Goal: Information Seeking & Learning: Learn about a topic

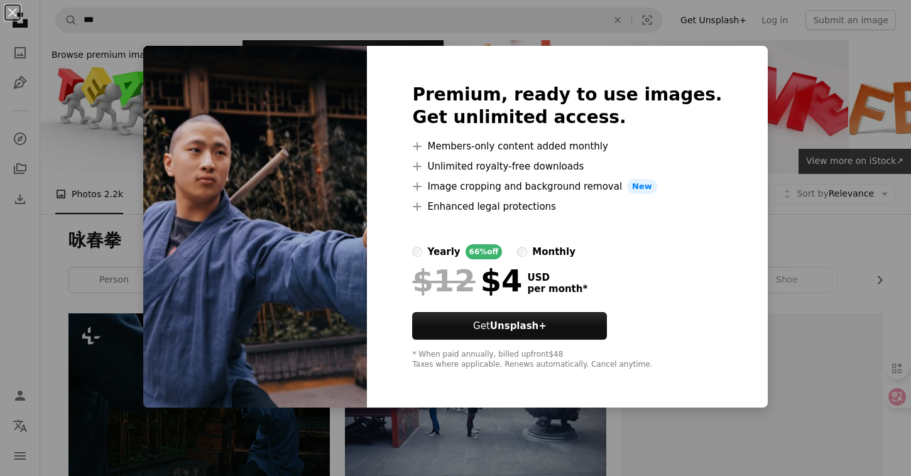
scroll to position [7825, 0]
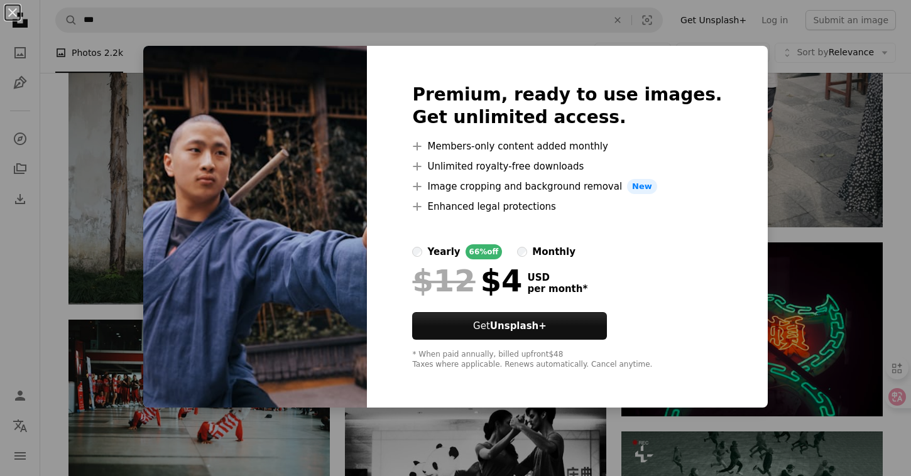
click at [556, 256] on label "monthly" at bounding box center [546, 251] width 58 height 15
click at [460, 254] on div "yearly" at bounding box center [443, 251] width 33 height 15
click at [890, 74] on div "An X shape Premium, ready to use images. Get unlimited access. A plus sign Memb…" at bounding box center [455, 238] width 911 height 476
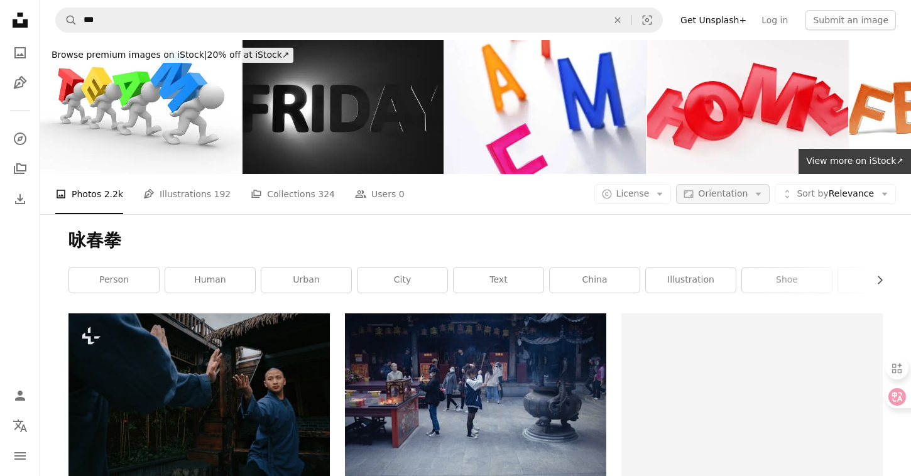
click at [752, 192] on button "Aspect ratio Orientation Arrow down" at bounding box center [723, 194] width 94 height 20
click at [665, 192] on icon "Arrow down" at bounding box center [659, 193] width 11 height 11
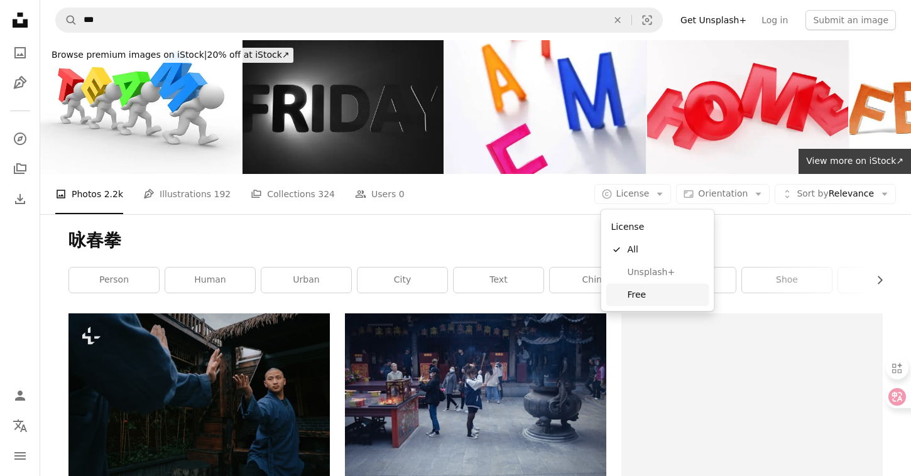
click at [636, 298] on span "Free" at bounding box center [665, 294] width 77 height 13
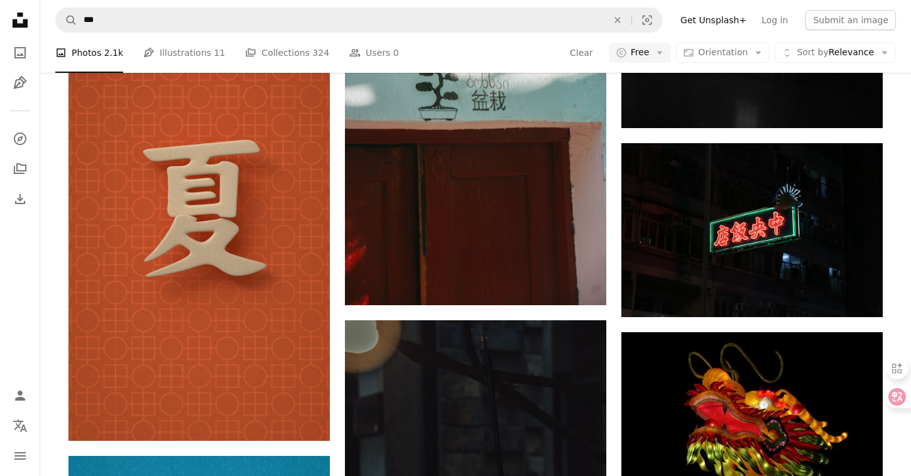
scroll to position [12037, 0]
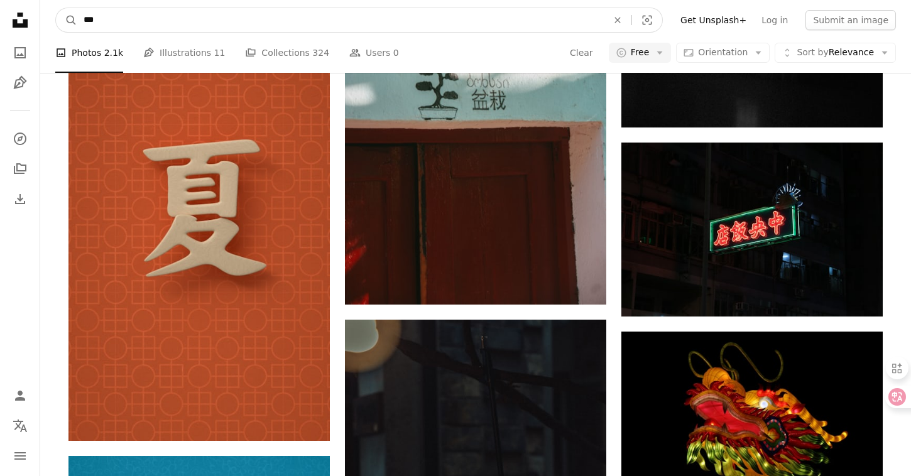
click at [141, 24] on input "***" at bounding box center [340, 20] width 526 height 24
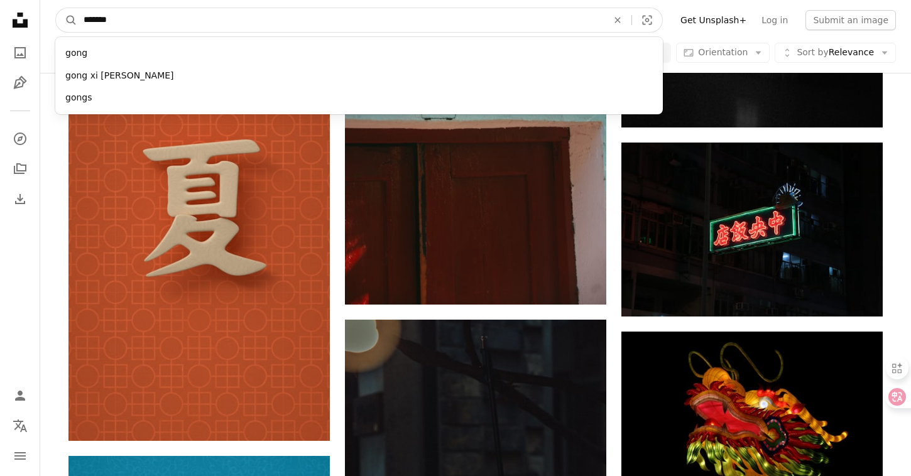
type input "**"
click button "A magnifying glass" at bounding box center [66, 20] width 21 height 24
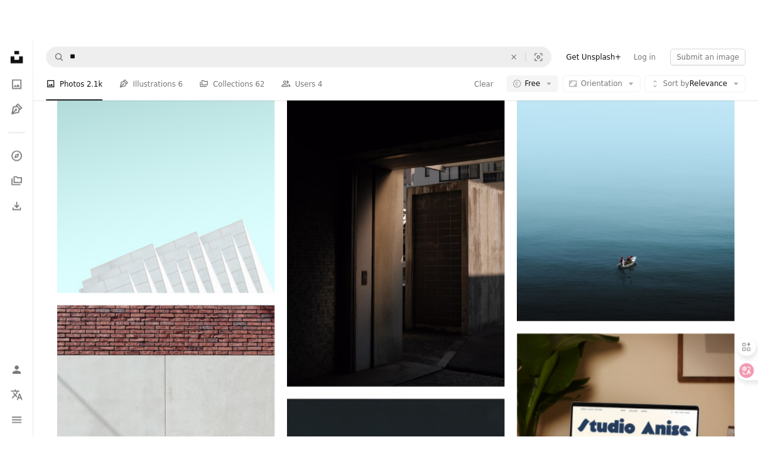
scroll to position [4267, 0]
